Goal: Information Seeking & Learning: Check status

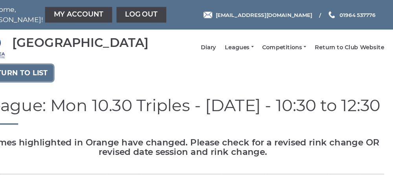
click at [63, 74] on link "Return to list" at bounding box center [46, 66] width 65 height 15
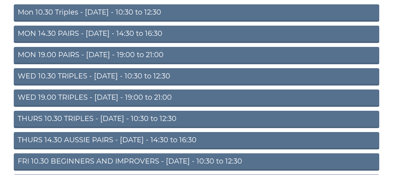
scroll to position [100, 0]
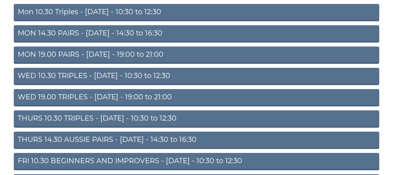
click at [109, 127] on link "THURS 10.30 TRIPLES - [DATE] - 10:30 to 12:30" at bounding box center [197, 118] width 366 height 17
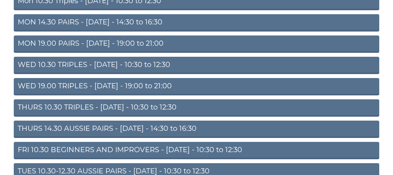
scroll to position [133, 0]
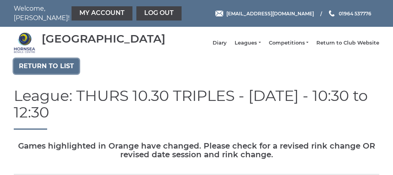
click at [48, 72] on link "Return to list" at bounding box center [46, 66] width 65 height 15
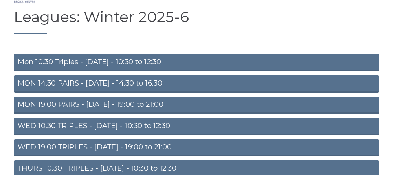
scroll to position [50, 0]
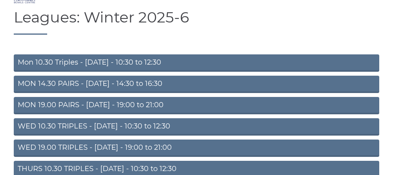
click at [101, 135] on link "WED 10.30 TRIPLES - [DATE] - 10:30 to 12:30" at bounding box center [197, 126] width 366 height 17
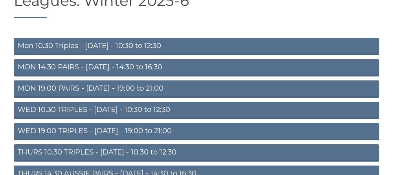
scroll to position [83, 0]
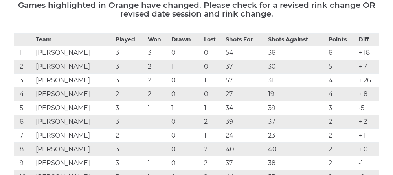
scroll to position [141, 0]
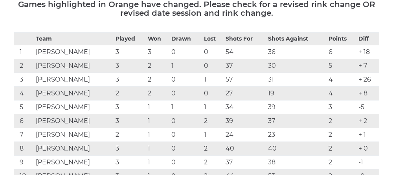
click at [16, 106] on td "5" at bounding box center [24, 107] width 20 height 14
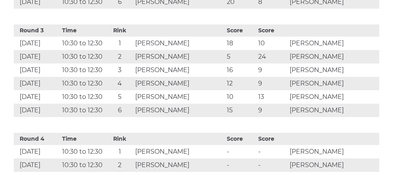
scroll to position [619, 0]
